Goal: Information Seeking & Learning: Stay updated

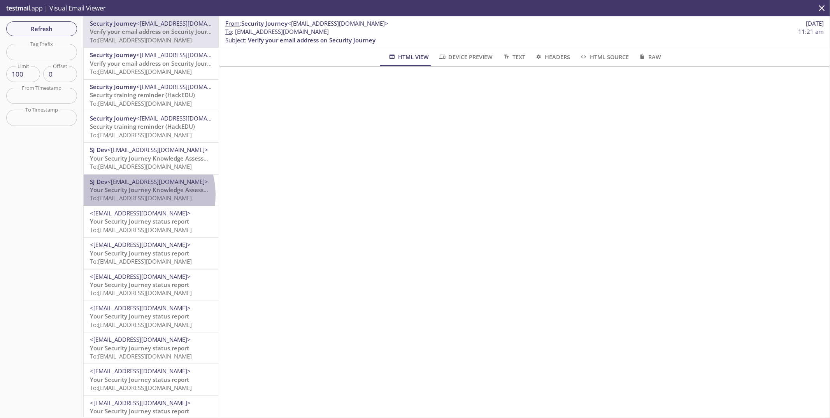
click at [129, 195] on span "To: [EMAIL_ADDRESS][DOMAIN_NAME]" at bounding box center [141, 198] width 102 height 8
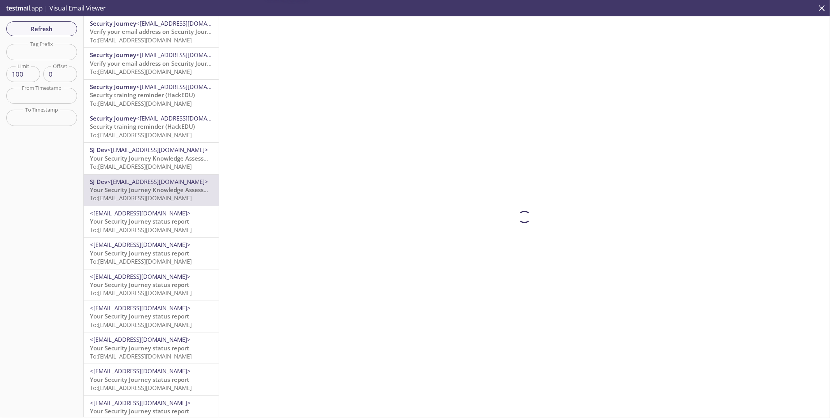
click at [129, 158] on span "Your Security Journey Knowledge Assessment is Waiting" at bounding box center [169, 158] width 158 height 8
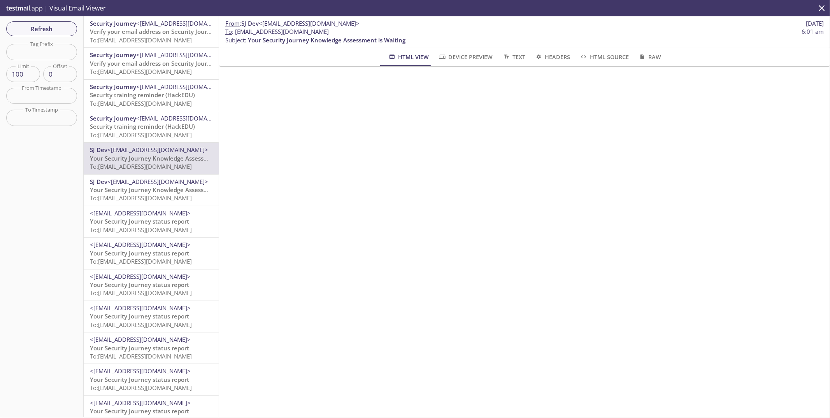
click at [135, 131] on span "To: [EMAIL_ADDRESS][DOMAIN_NAME]" at bounding box center [141, 135] width 102 height 8
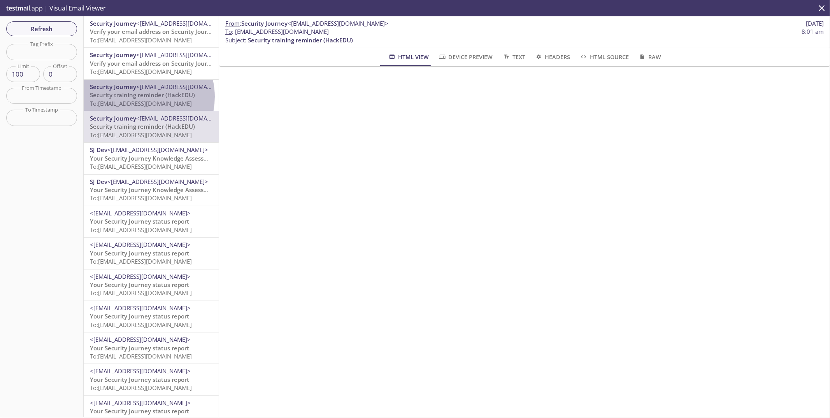
click at [137, 97] on span "Security training reminder (HackEDU)" at bounding box center [142, 95] width 105 height 8
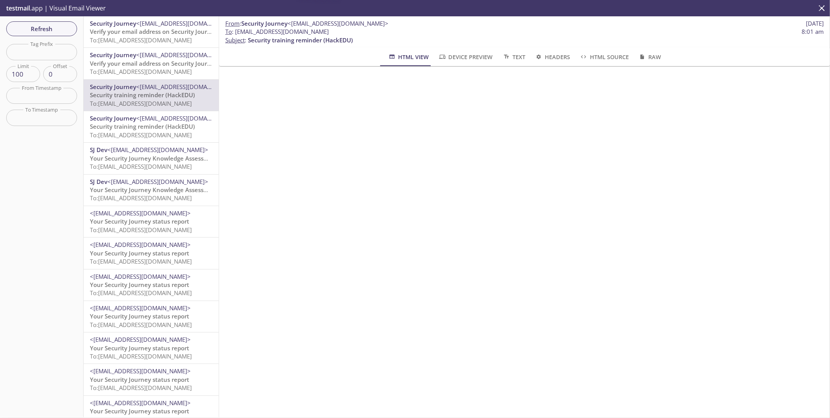
click at [135, 66] on span "Verify your email address on Security Journey" at bounding box center [154, 64] width 128 height 8
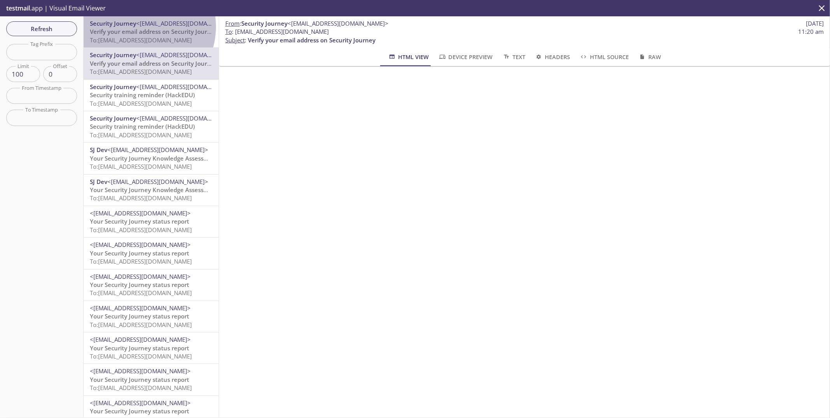
click at [137, 26] on span "<[EMAIL_ADDRESS][DOMAIN_NAME]>" at bounding box center [186, 23] width 101 height 8
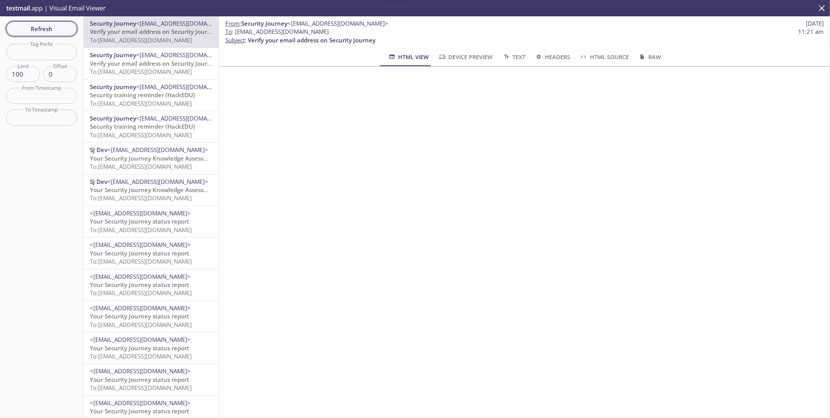
click at [57, 33] on span "Refresh" at bounding box center [41, 29] width 58 height 10
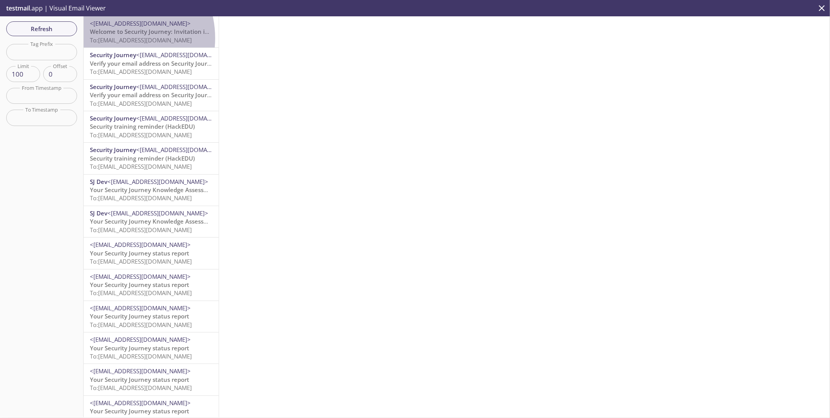
click at [112, 38] on span "To: [EMAIL_ADDRESS][DOMAIN_NAME]" at bounding box center [141, 40] width 102 height 8
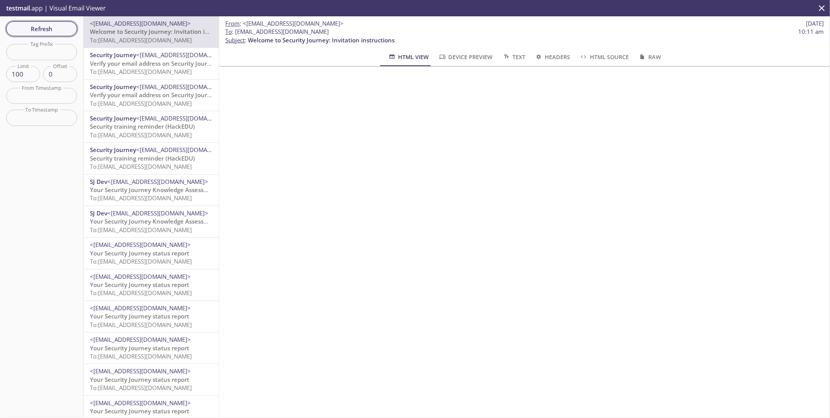
click at [64, 30] on span "Refresh" at bounding box center [41, 29] width 58 height 10
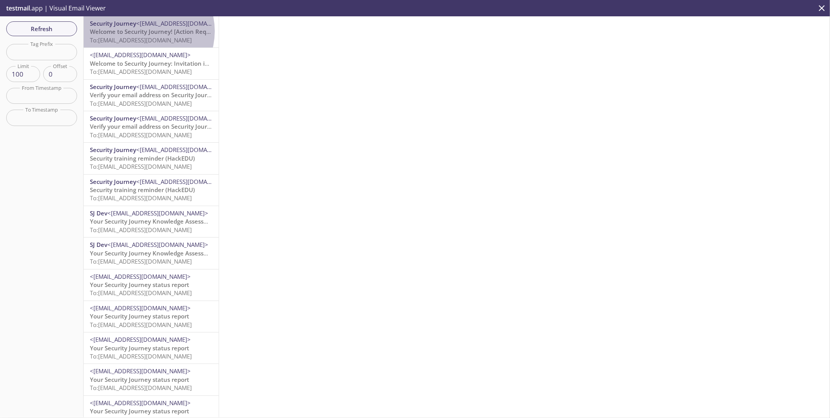
click at [143, 31] on span "Welcome to Security Journey! [Action Required]" at bounding box center [156, 32] width 133 height 8
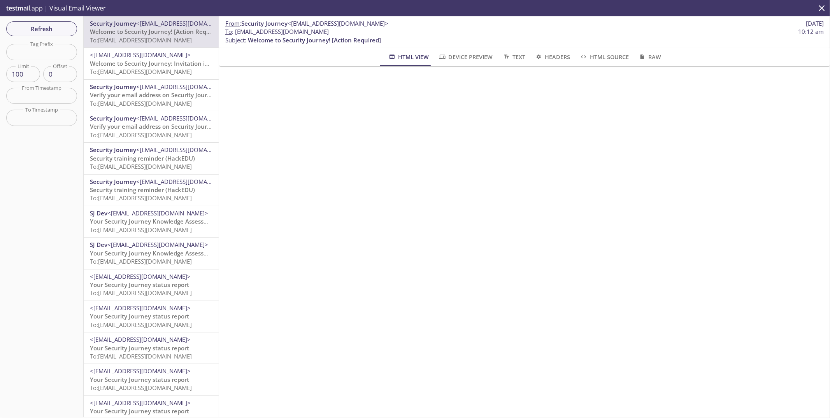
drag, startPoint x: 235, startPoint y: 31, endPoint x: 319, endPoint y: 31, distance: 84.4
click at [319, 31] on span "To : [EMAIL_ADDRESS][DOMAIN_NAME]" at bounding box center [276, 32] width 103 height 8
copy span "[EMAIL_ADDRESS][DOMAIN_NAME]"
click at [48, 24] on span "Refresh" at bounding box center [41, 29] width 58 height 10
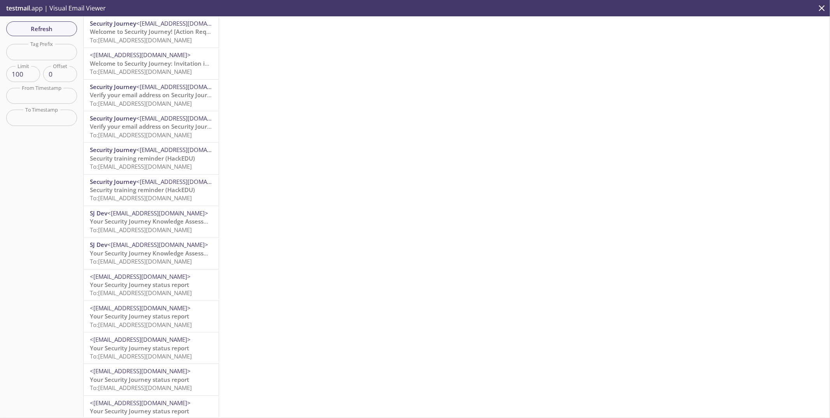
click at [154, 36] on p "Welcome to Security Journey! [Action Required] To: [EMAIL_ADDRESS][DOMAIN_NAME]" at bounding box center [151, 36] width 123 height 17
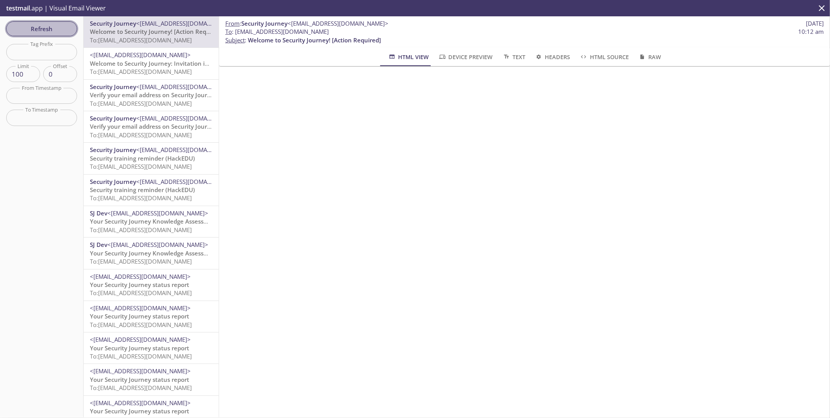
click at [61, 34] on button "Refresh" at bounding box center [41, 28] width 71 height 15
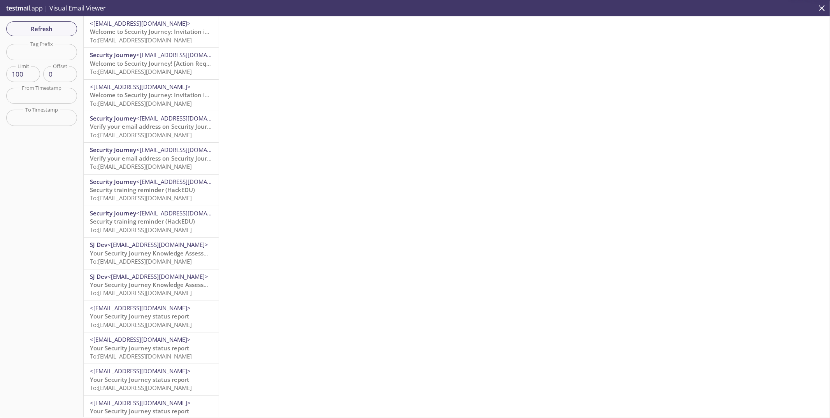
click at [144, 29] on span "Welcome to Security Journey: Invitation instructions" at bounding box center [163, 32] width 147 height 8
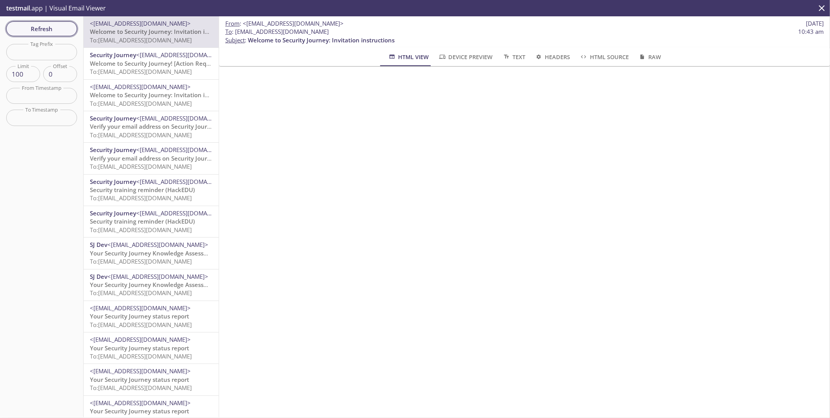
click at [65, 32] on span "Refresh" at bounding box center [41, 29] width 58 height 10
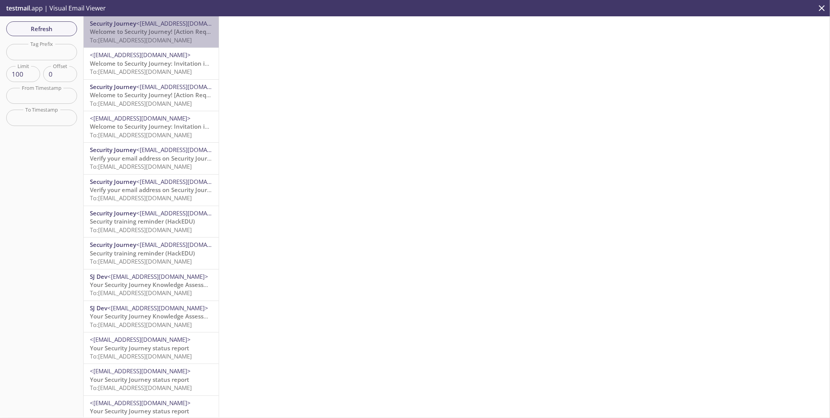
click at [159, 29] on span "Welcome to Security Journey! [Action Required]" at bounding box center [156, 32] width 133 height 8
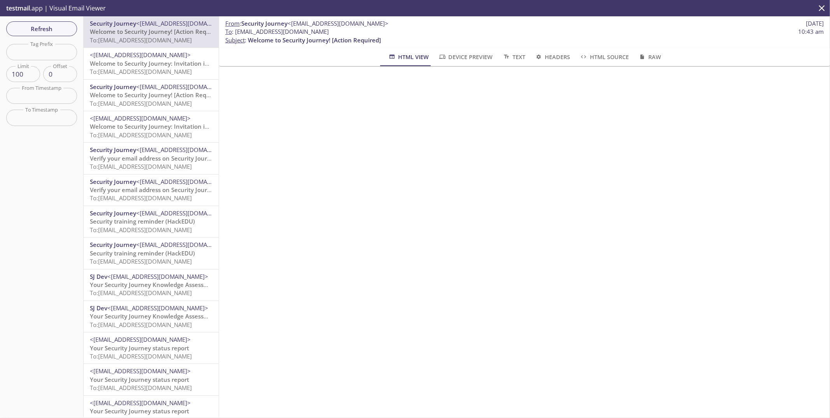
drag, startPoint x: 324, startPoint y: 33, endPoint x: 235, endPoint y: 32, distance: 89.5
click at [235, 32] on span "To : [EMAIL_ADDRESS][DOMAIN_NAME] 10:43 am" at bounding box center [524, 32] width 598 height 8
copy span "[EMAIL_ADDRESS][DOMAIN_NAME]"
